Goal: Transaction & Acquisition: Download file/media

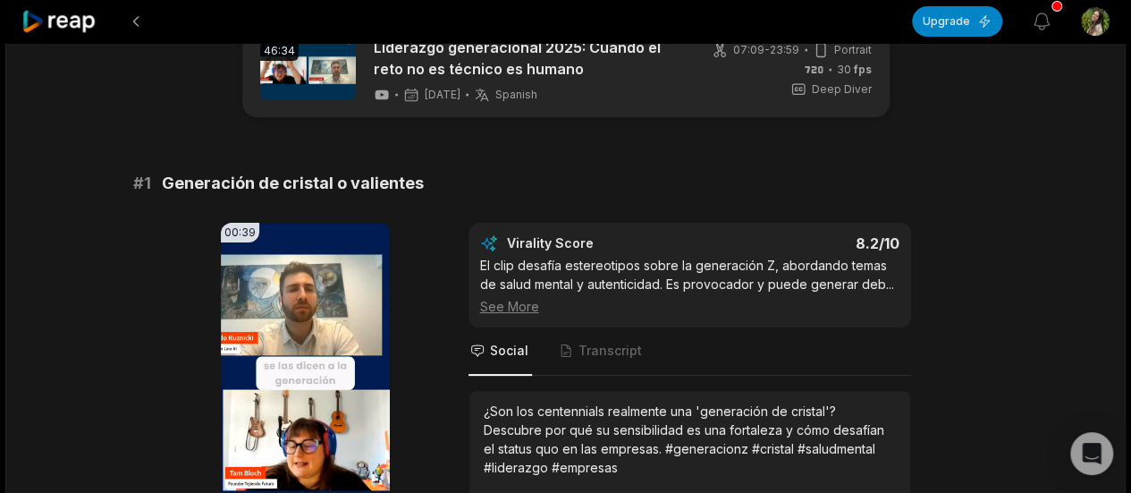
scroll to position [89, 0]
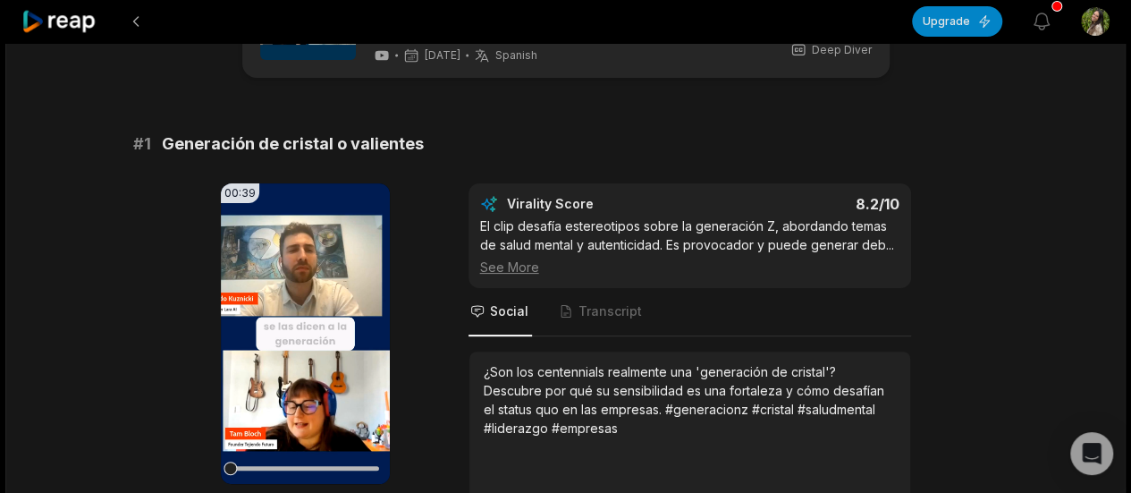
click at [981, 255] on div "00:39 Your browser does not support mp4 format. Edit Virality Score 8.2 /10 El …" at bounding box center [565, 362] width 865 height 358
click at [311, 305] on video "Your browser does not support mp4 format." at bounding box center [305, 333] width 169 height 300
click at [302, 323] on icon at bounding box center [304, 333] width 21 height 21
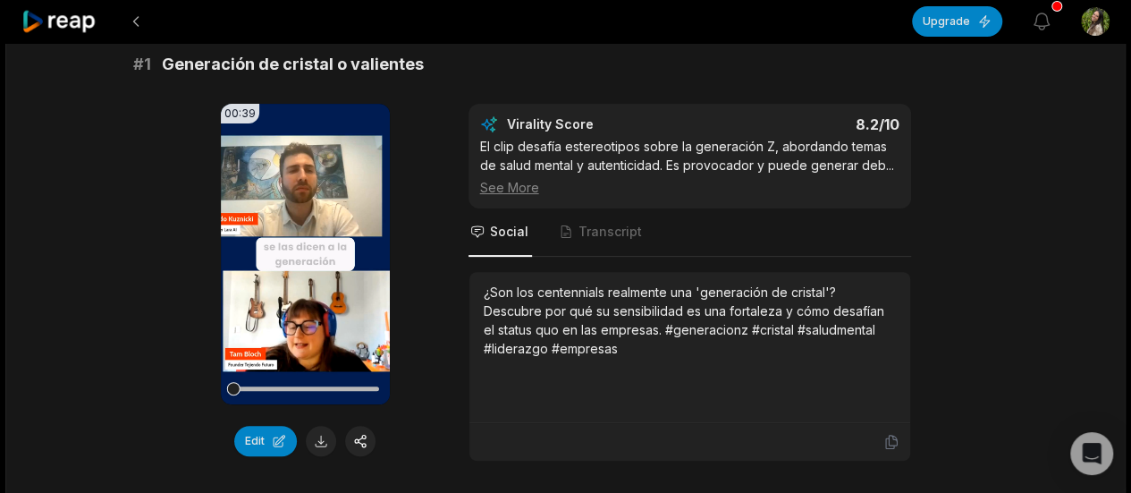
scroll to position [268, 0]
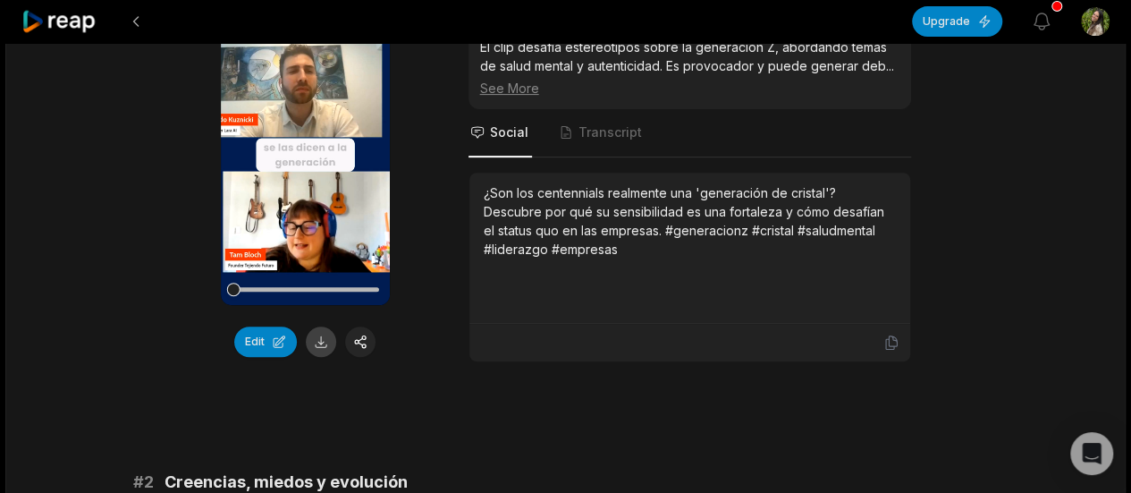
click at [326, 341] on button at bounding box center [321, 341] width 30 height 30
click at [259, 348] on button "Edit" at bounding box center [265, 341] width 63 height 30
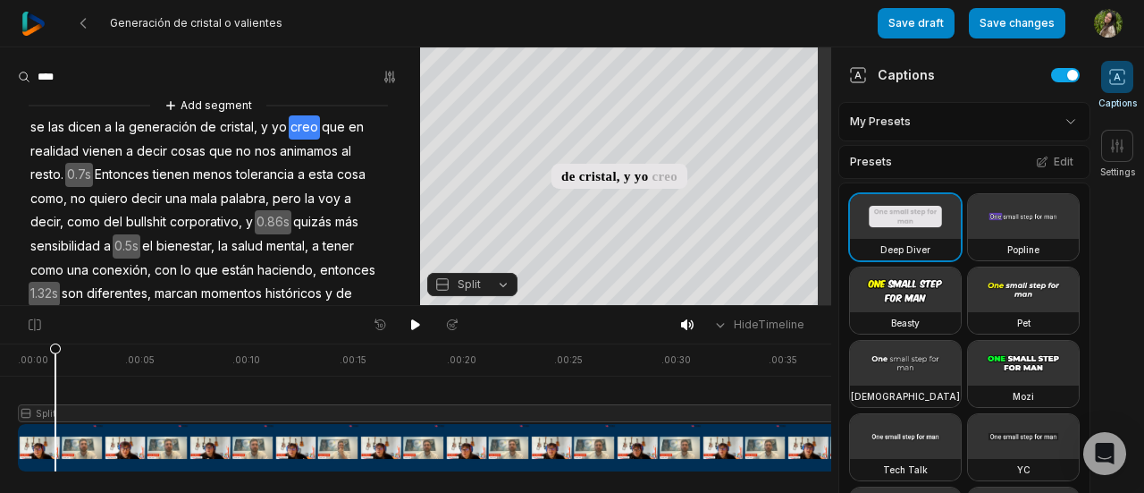
click at [55, 448] on div at bounding box center [445, 407] width 855 height 128
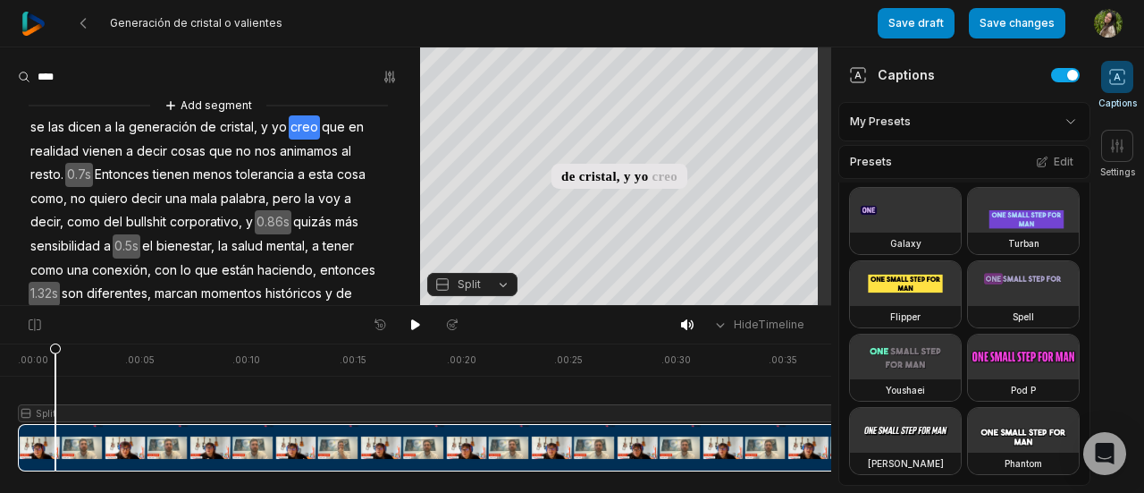
scroll to position [1176, 0]
click at [1056, 120] on html "Generación de cristal o valientes Save draft Save changes Open user menu Captio…" at bounding box center [572, 246] width 1144 height 493
click at [1057, 125] on html "Generación de cristal o valientes Save draft Save changes Open user menu Captio…" at bounding box center [572, 246] width 1144 height 493
click at [1124, 131] on span at bounding box center [1117, 146] width 32 height 32
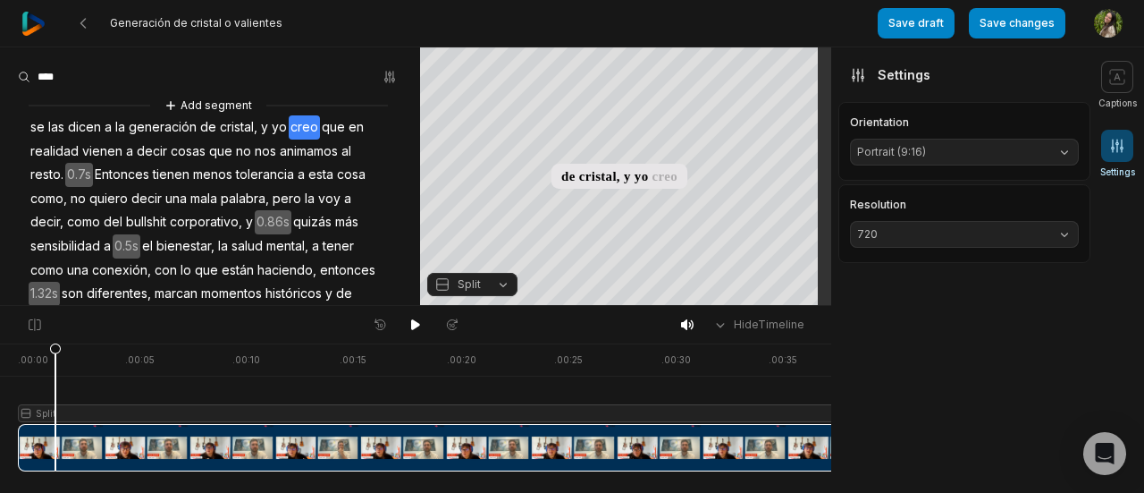
scroll to position [0, 0]
click at [1030, 155] on span "Portrait (9:16)" at bounding box center [950, 152] width 186 height 16
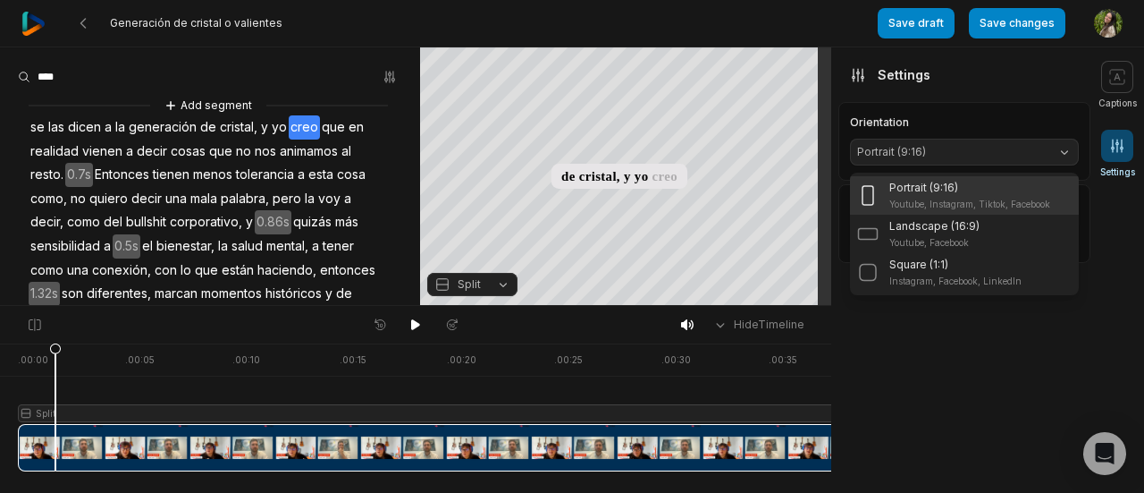
click at [1030, 155] on span "Portrait (9:16)" at bounding box center [950, 152] width 186 height 16
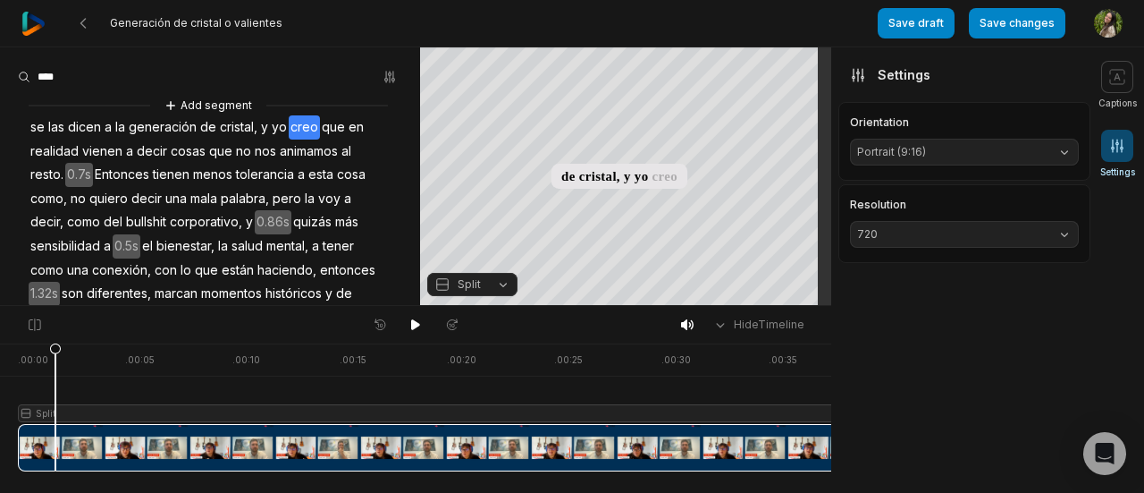
click at [989, 248] on div "Resolution 720" at bounding box center [964, 223] width 252 height 79
click at [989, 237] on span "720" at bounding box center [950, 234] width 186 height 16
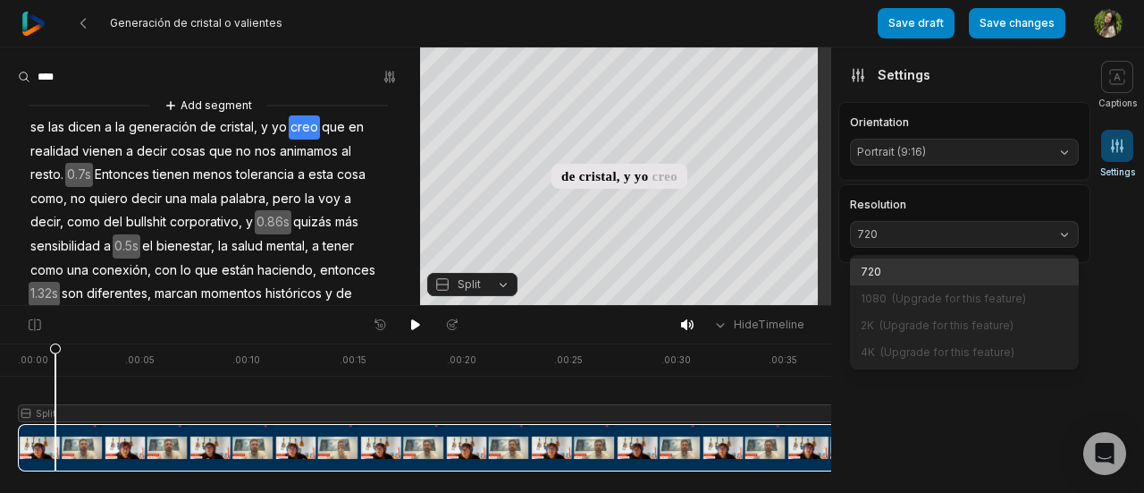
click at [994, 231] on span "720" at bounding box center [950, 234] width 186 height 16
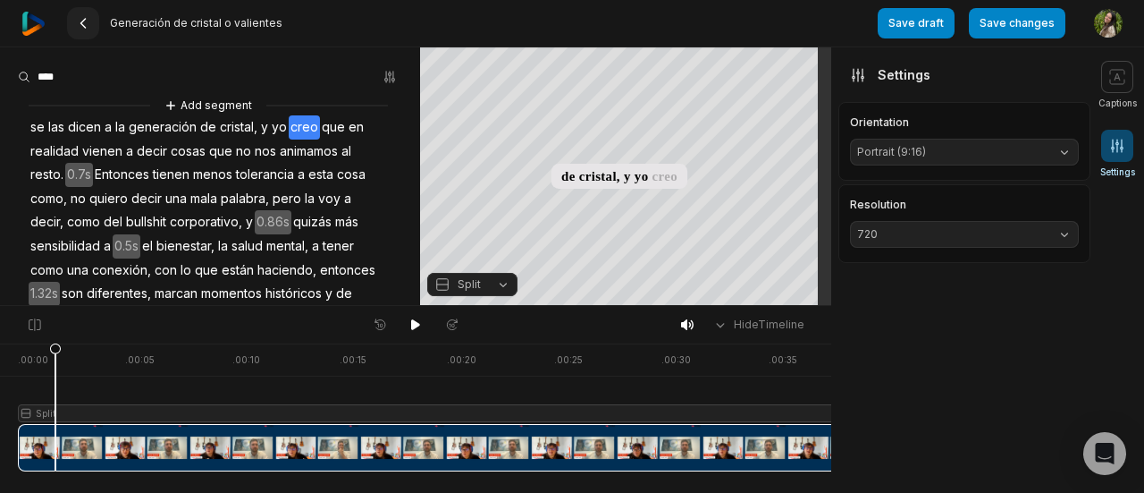
click at [83, 29] on icon at bounding box center [83, 23] width 14 height 14
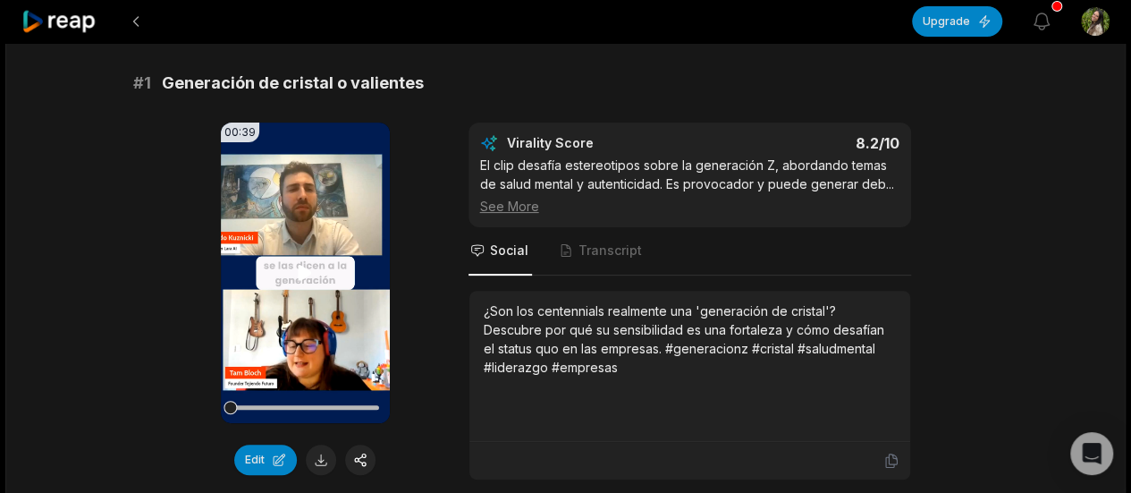
scroll to position [179, 0]
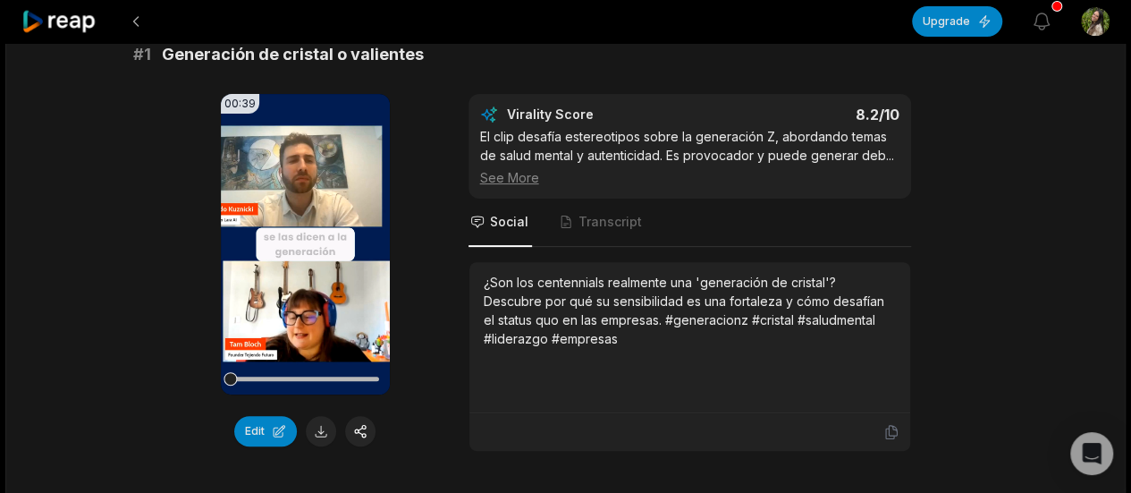
drag, startPoint x: 256, startPoint y: 444, endPoint x: 307, endPoint y: 450, distance: 52.1
click at [322, 439] on button at bounding box center [321, 431] width 30 height 30
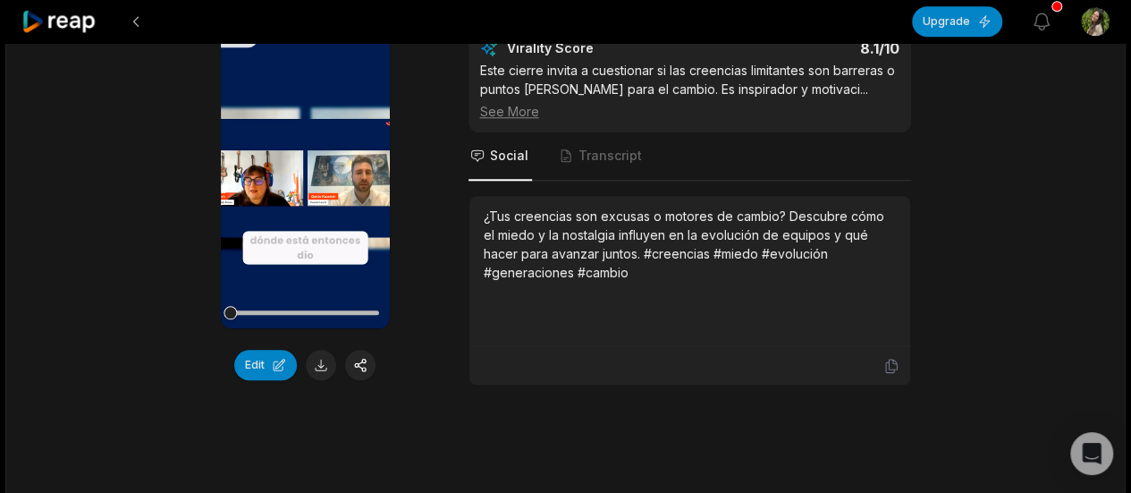
scroll to position [804, 0]
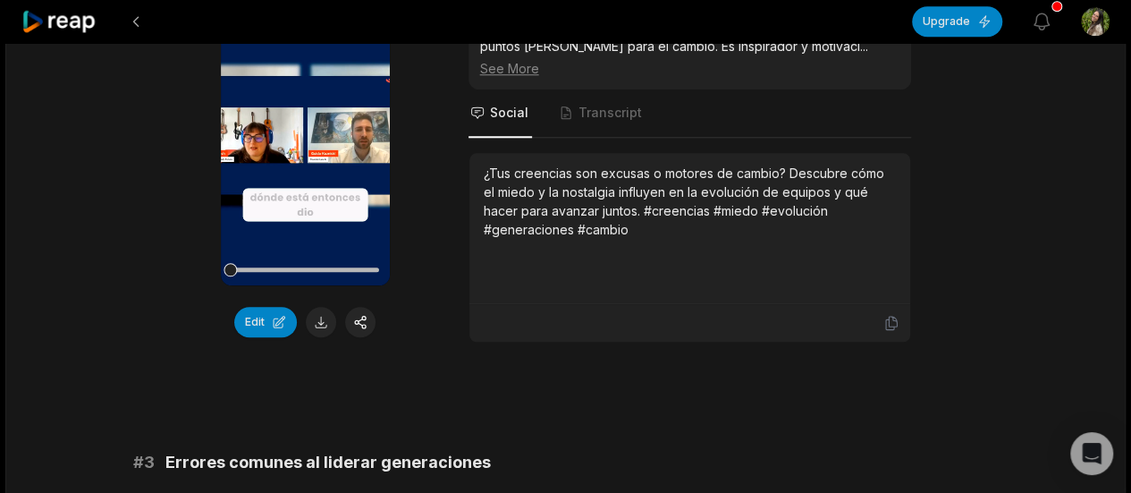
drag, startPoint x: 324, startPoint y: 333, endPoint x: 350, endPoint y: 345, distance: 28.8
click at [324, 333] on button at bounding box center [321, 322] width 30 height 30
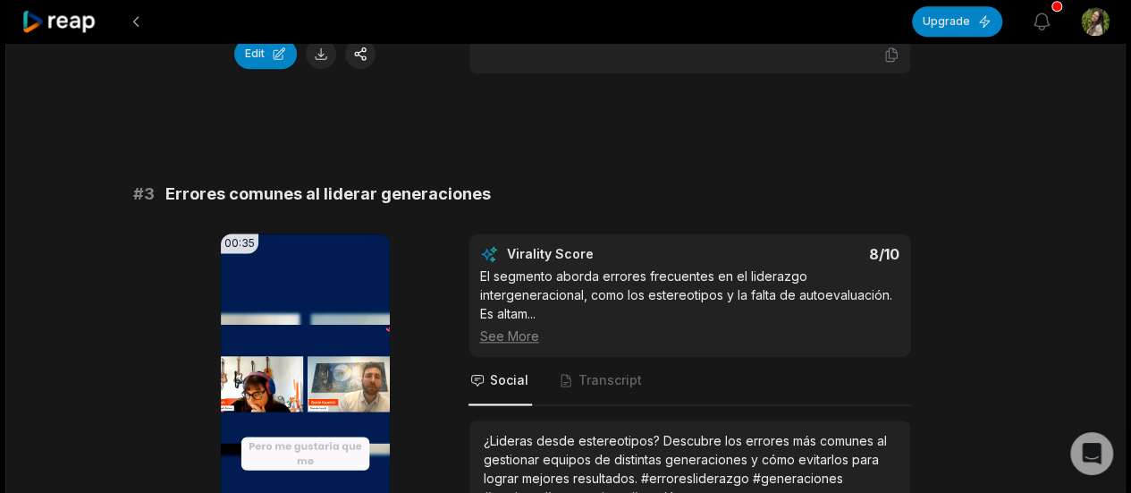
scroll to position [1341, 0]
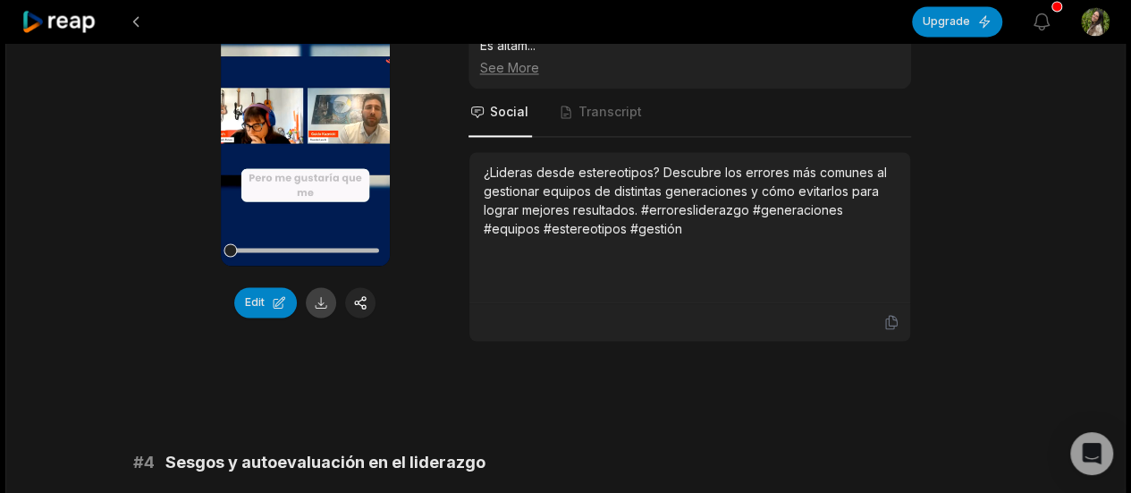
click at [321, 307] on button at bounding box center [321, 302] width 30 height 30
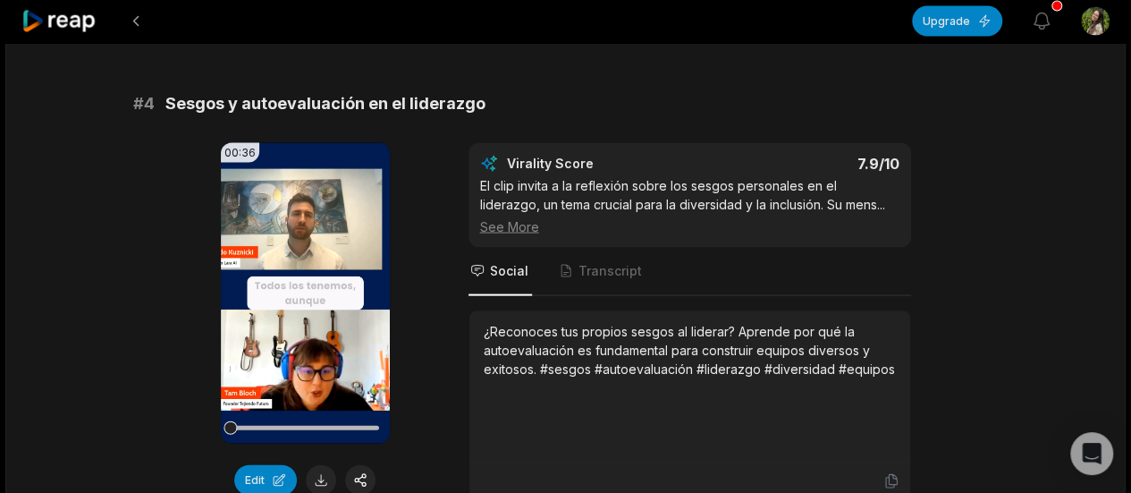
scroll to position [1788, 0]
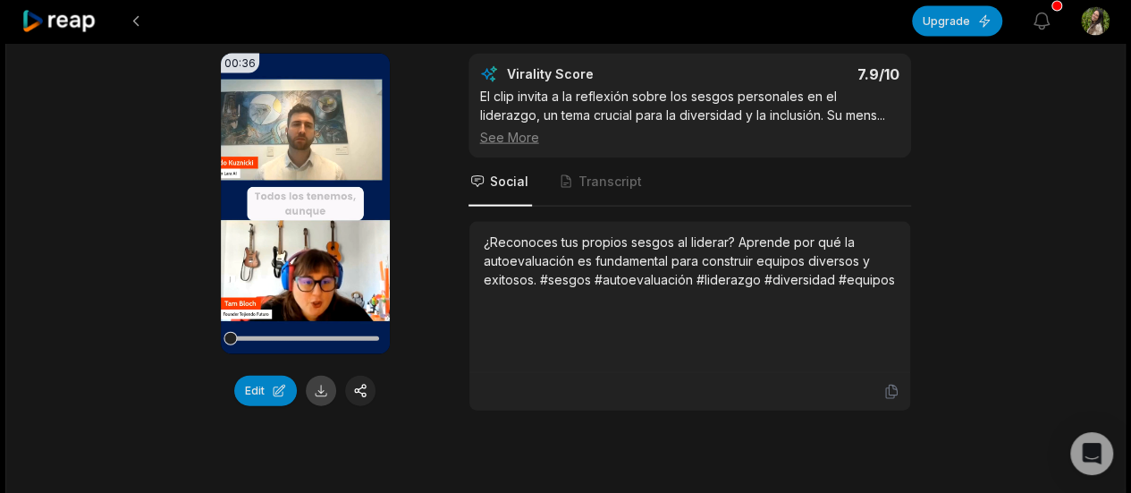
click at [316, 391] on button at bounding box center [321, 390] width 30 height 30
